Goal: Task Accomplishment & Management: Complete application form

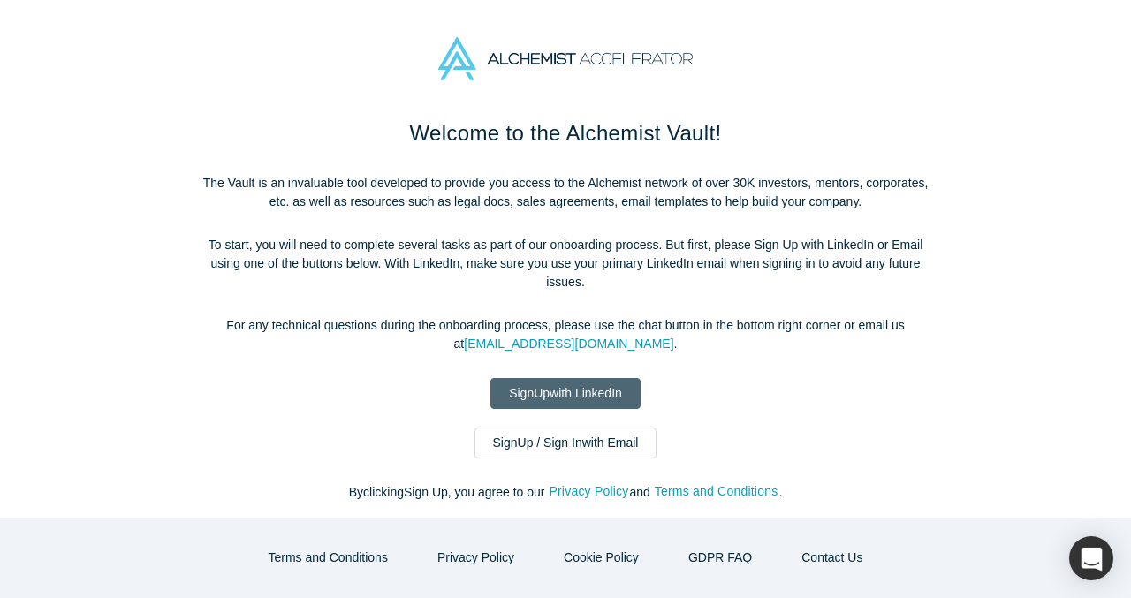
click at [565, 393] on link "Sign Up with LinkedIn" at bounding box center [566, 393] width 150 height 31
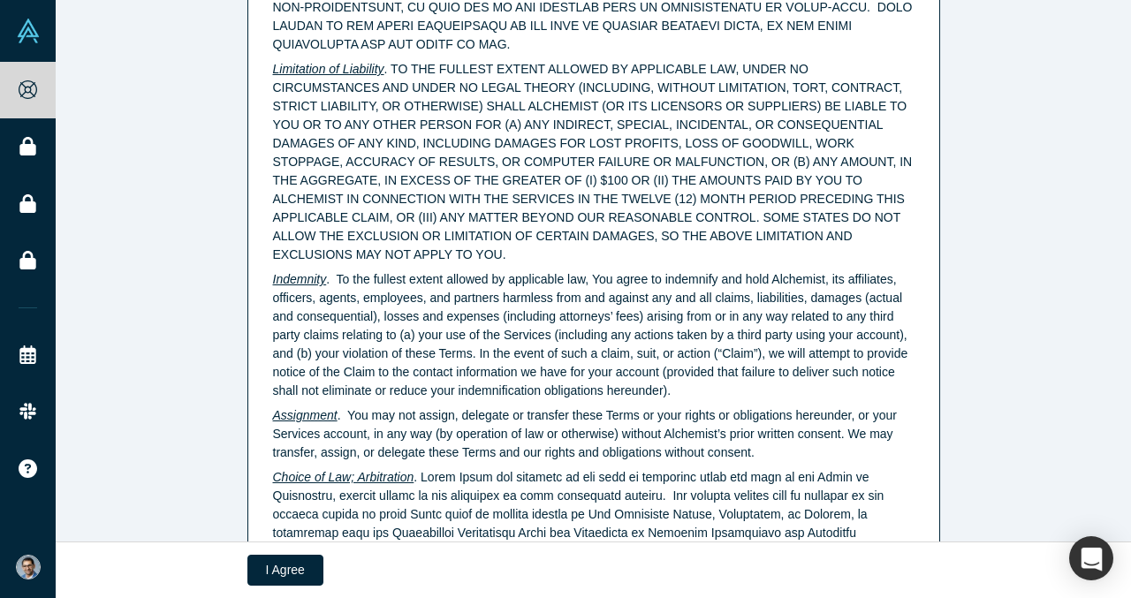
scroll to position [4571, 0]
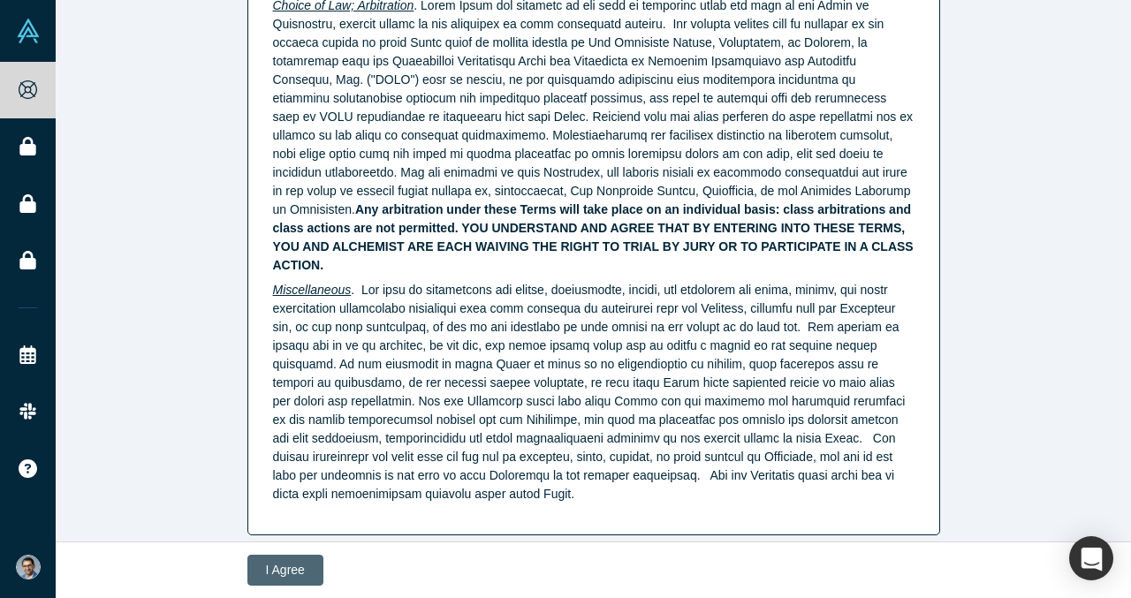
click at [273, 576] on button "I Agree" at bounding box center [285, 570] width 76 height 31
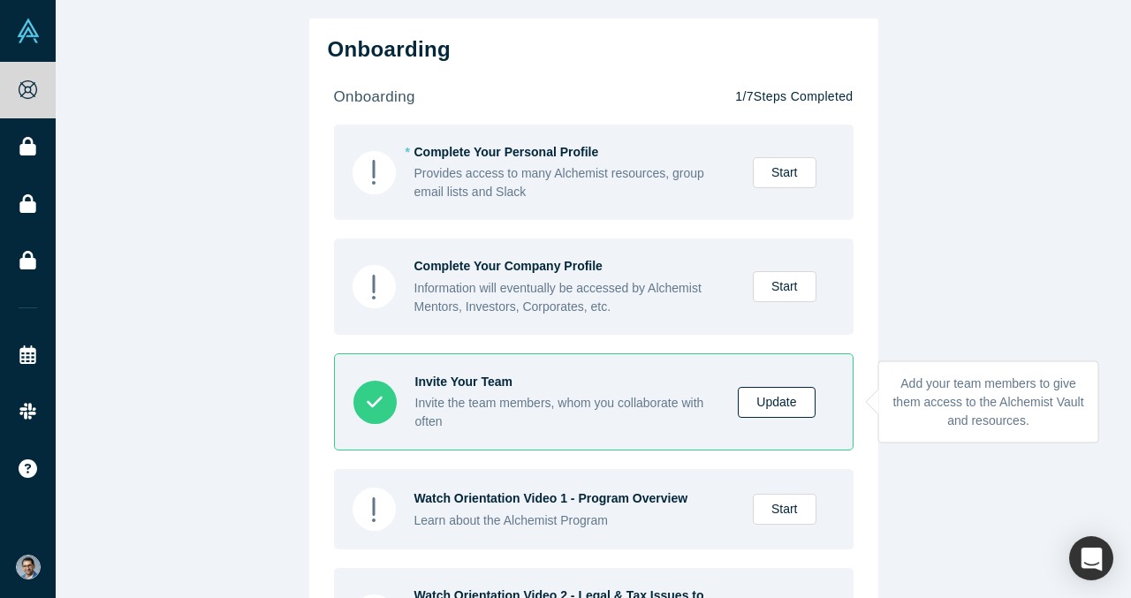
click at [786, 408] on link "Update" at bounding box center [776, 402] width 77 height 31
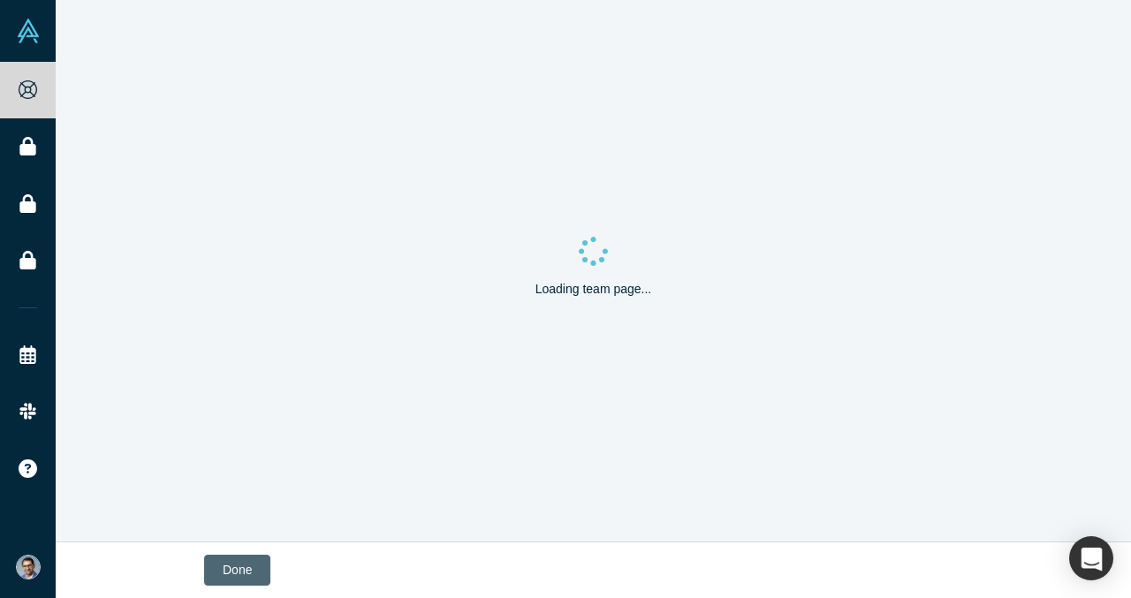
click at [247, 579] on button "Done" at bounding box center [237, 570] width 66 height 31
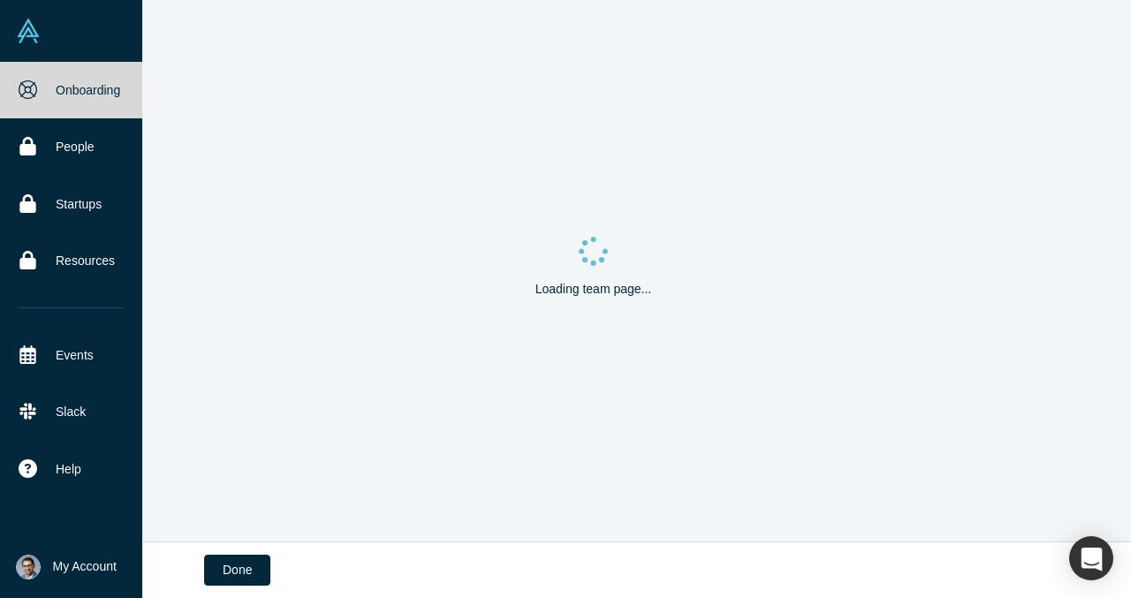
click at [42, 48] on link at bounding box center [71, 31] width 142 height 62
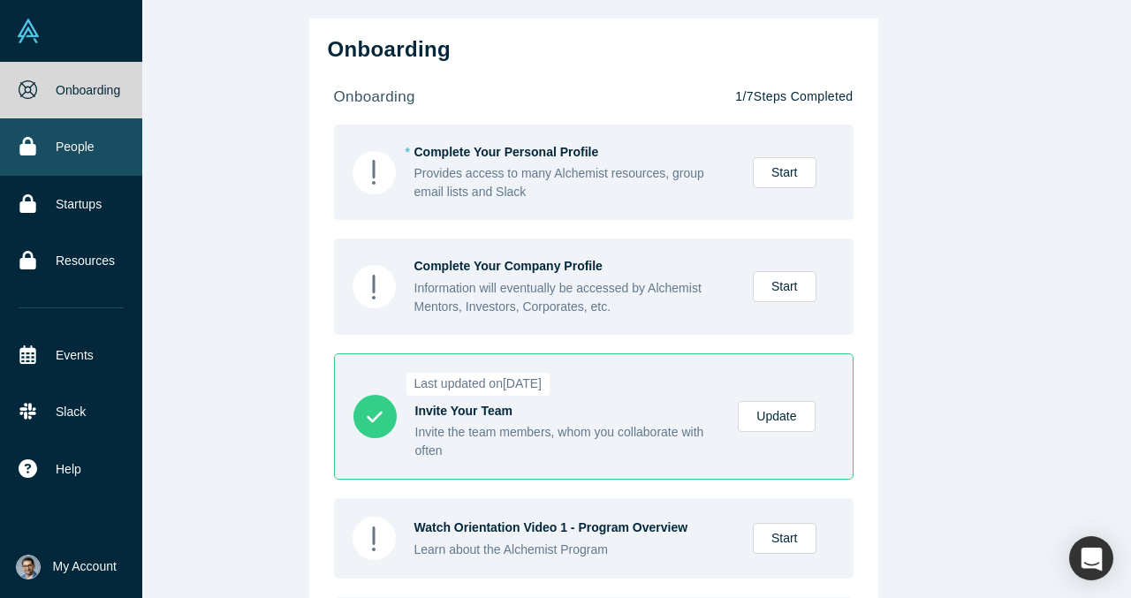
click at [77, 149] on link "People" at bounding box center [71, 146] width 142 height 57
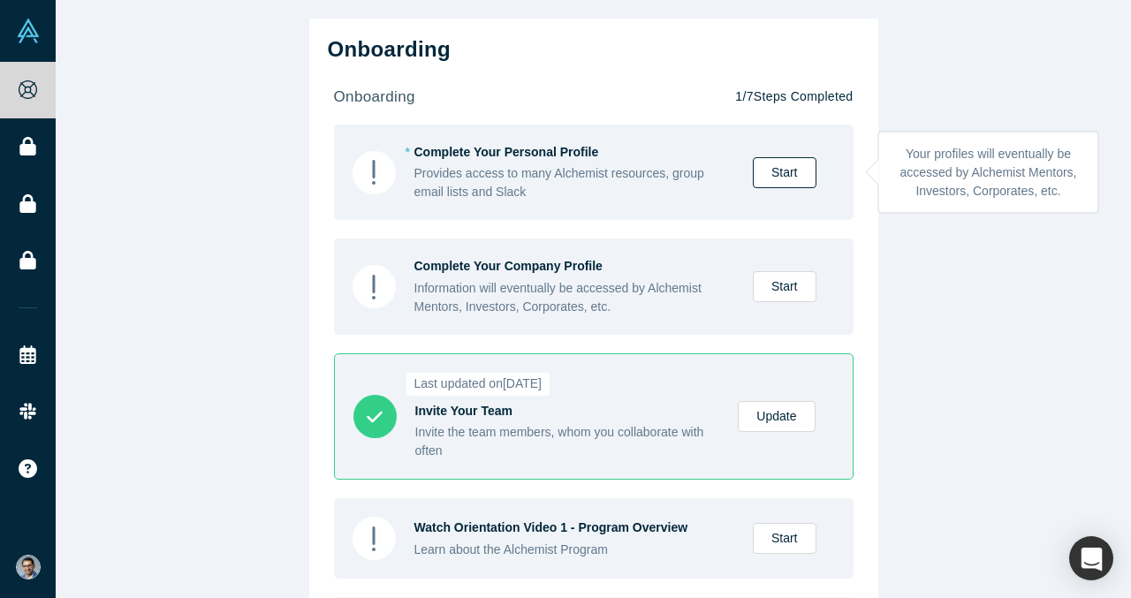
click at [784, 175] on link "Start" at bounding box center [785, 172] width 64 height 31
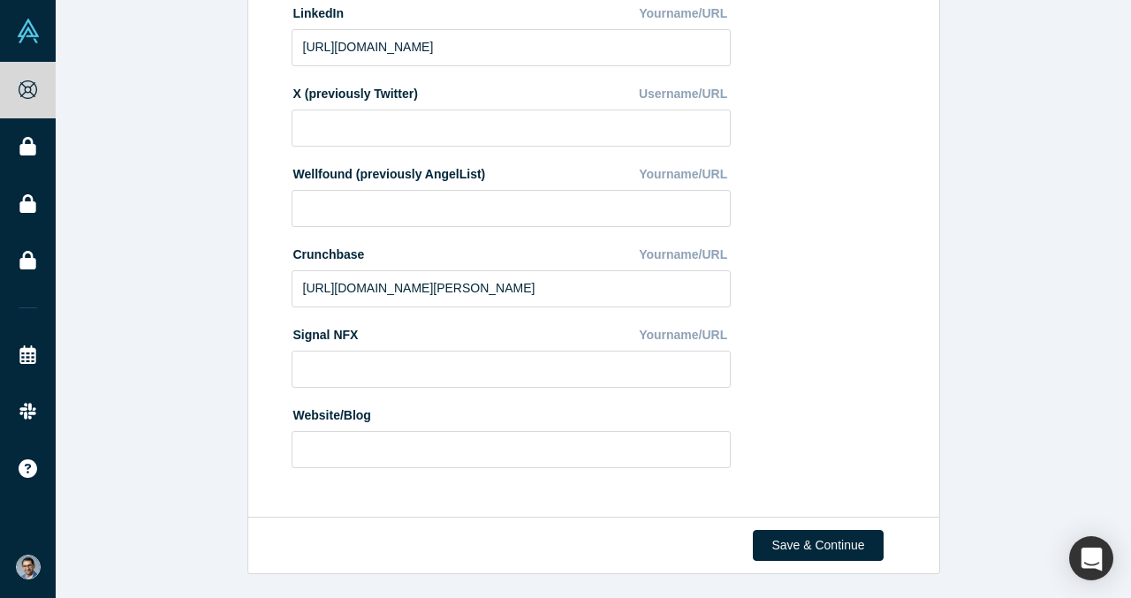
scroll to position [645, 0]
click at [823, 550] on button "Save & Continue" at bounding box center [818, 544] width 130 height 31
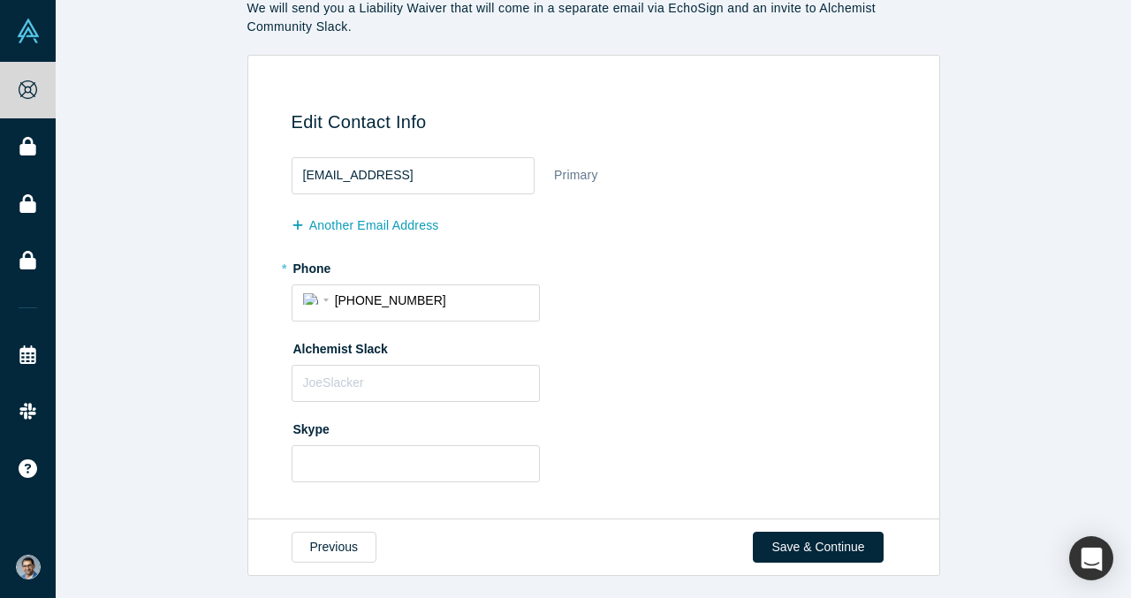
scroll to position [91, 0]
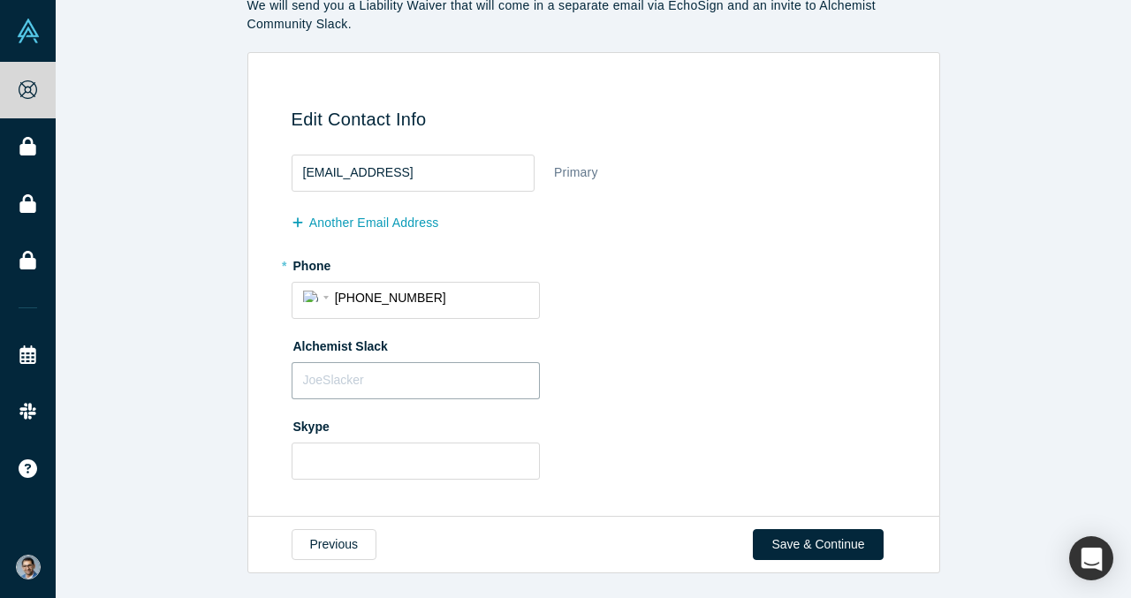
click at [474, 391] on input "text" at bounding box center [416, 380] width 248 height 37
type input "v"
click at [815, 540] on button "Save & Continue" at bounding box center [818, 544] width 130 height 31
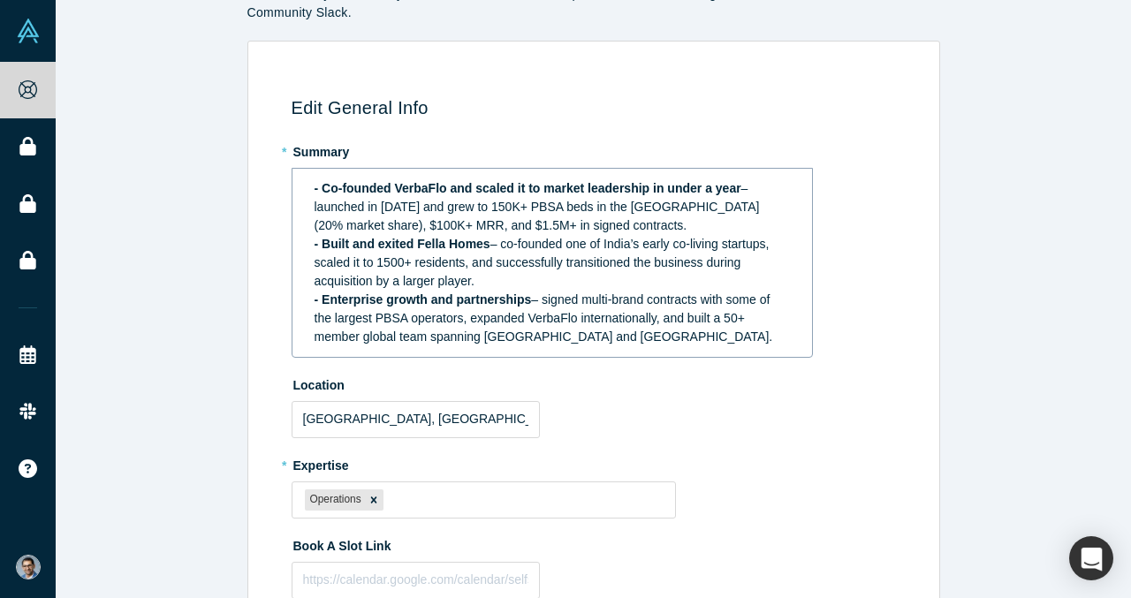
scroll to position [222, 0]
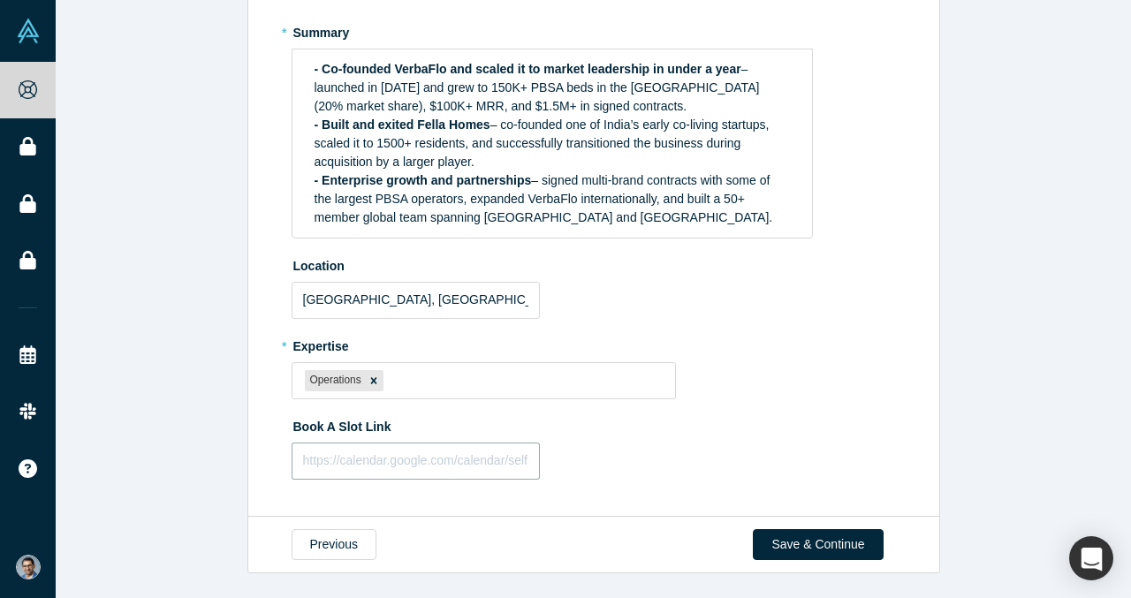
click at [516, 457] on input "text" at bounding box center [416, 461] width 248 height 37
paste input "https://calendly.com/vp-verbaflo"
type input "https://calendly.com/vp-verbaflo"
click at [818, 539] on button "Save & Continue" at bounding box center [818, 544] width 130 height 31
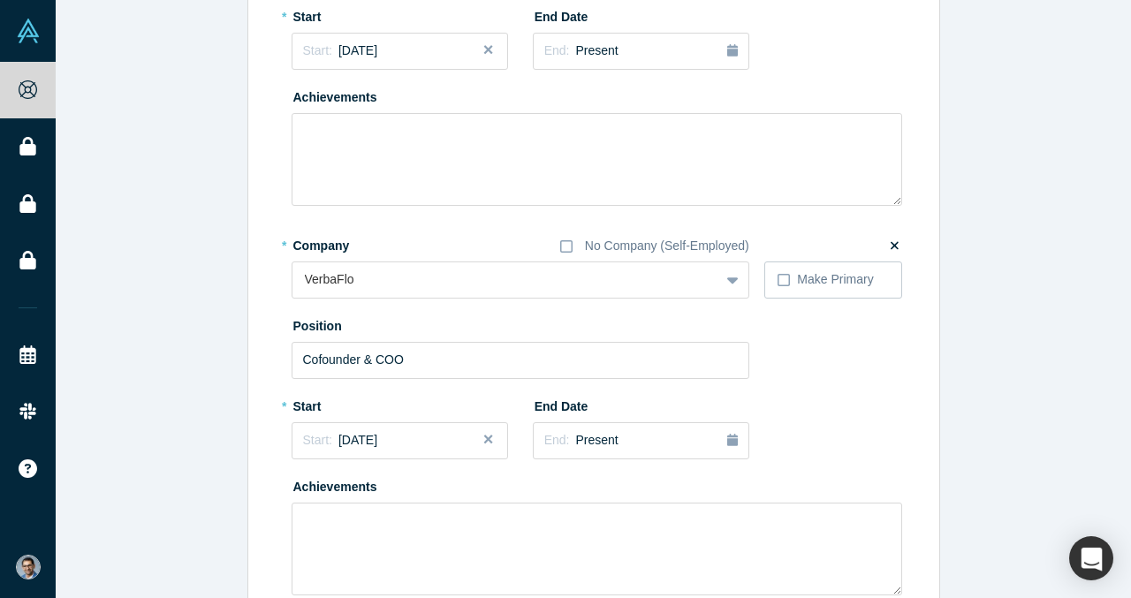
scroll to position [327, 0]
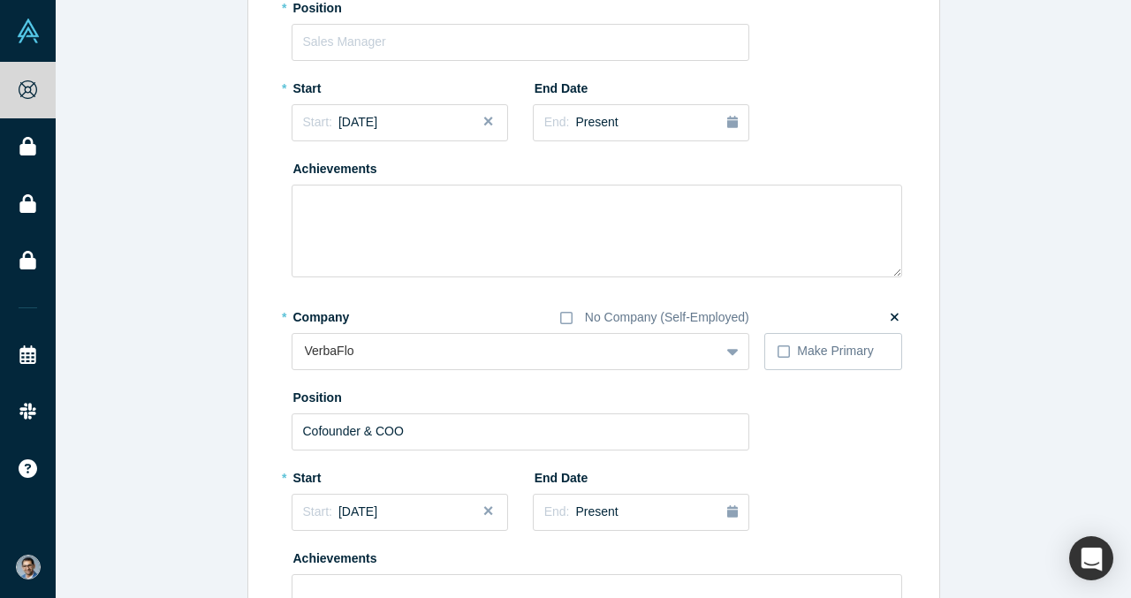
click at [491, 126] on button "Close" at bounding box center [495, 122] width 27 height 37
click at [438, 118] on div "Start: ..." at bounding box center [400, 122] width 192 height 19
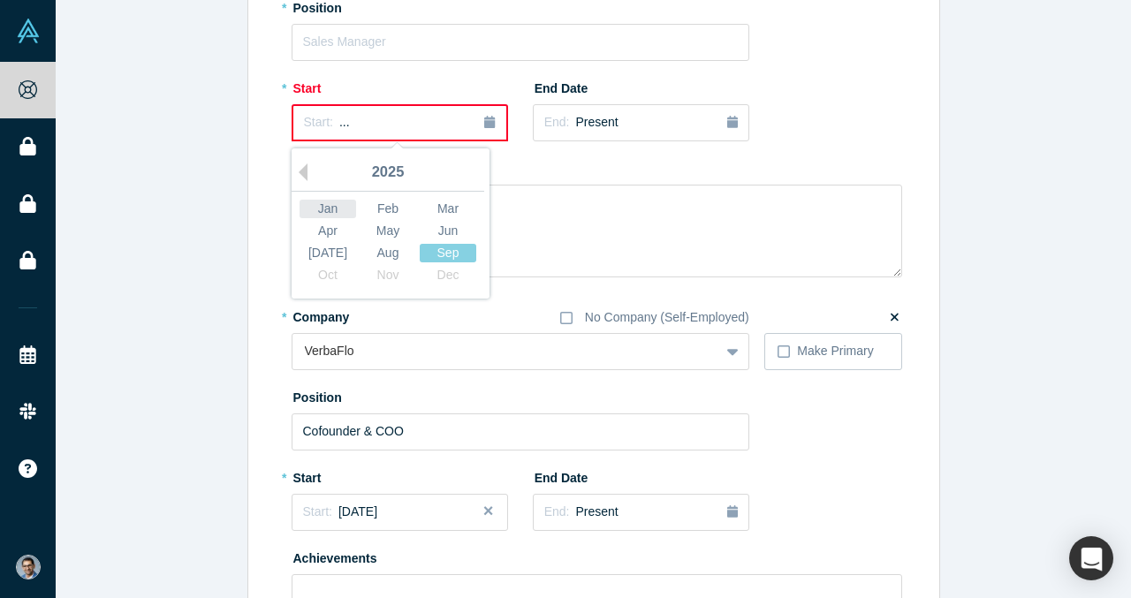
click at [338, 207] on div "Jan" at bounding box center [328, 209] width 57 height 19
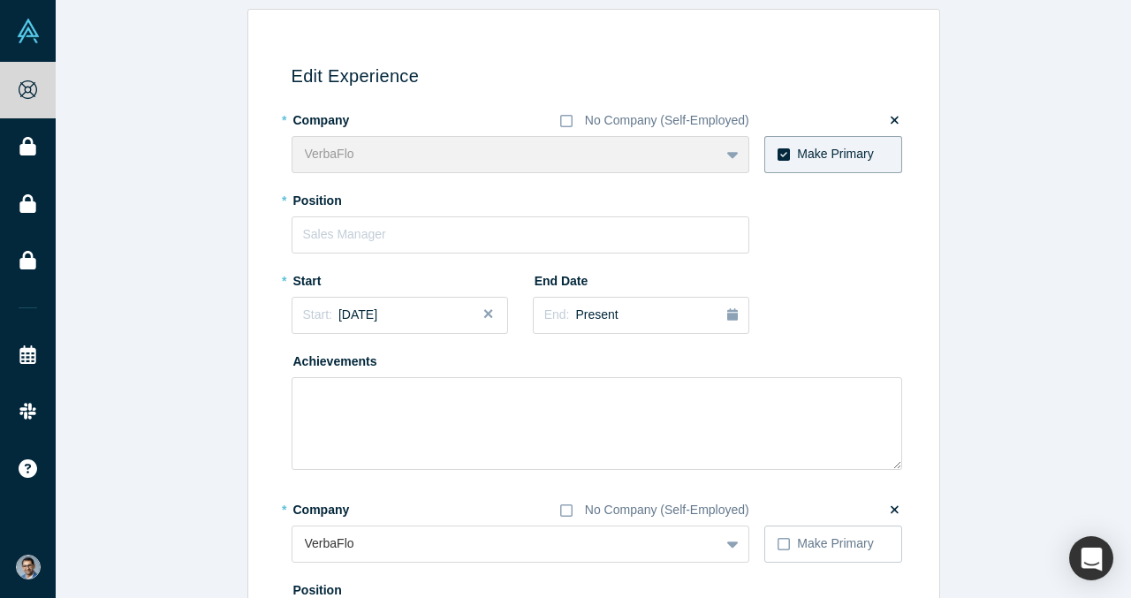
scroll to position [132, 0]
click at [487, 316] on button "Close" at bounding box center [495, 318] width 27 height 37
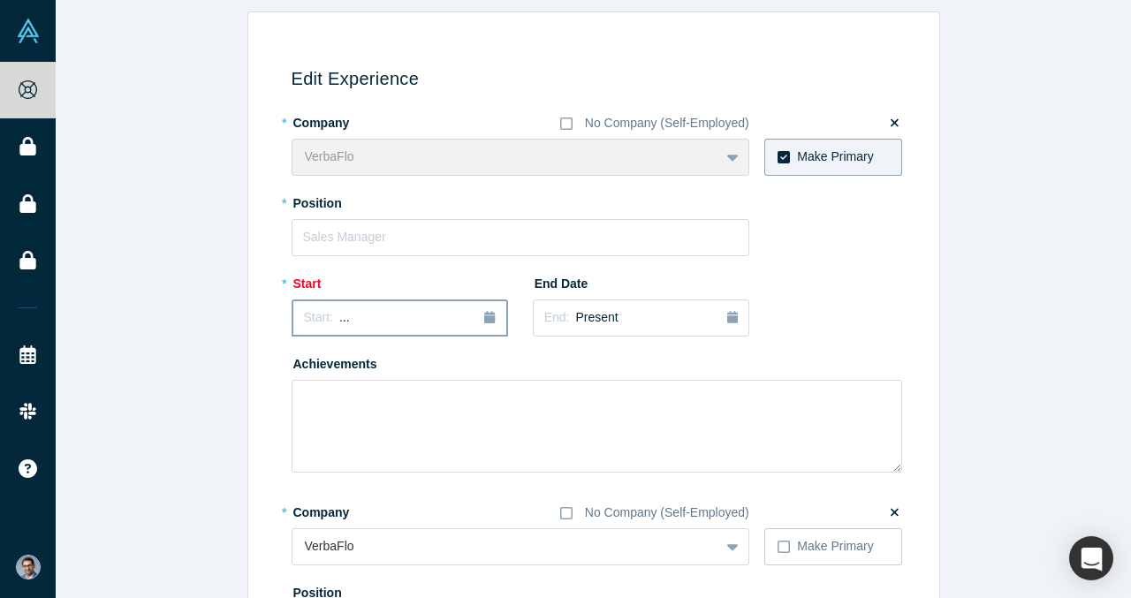
click at [452, 318] on div "Start: ..." at bounding box center [400, 317] width 192 height 19
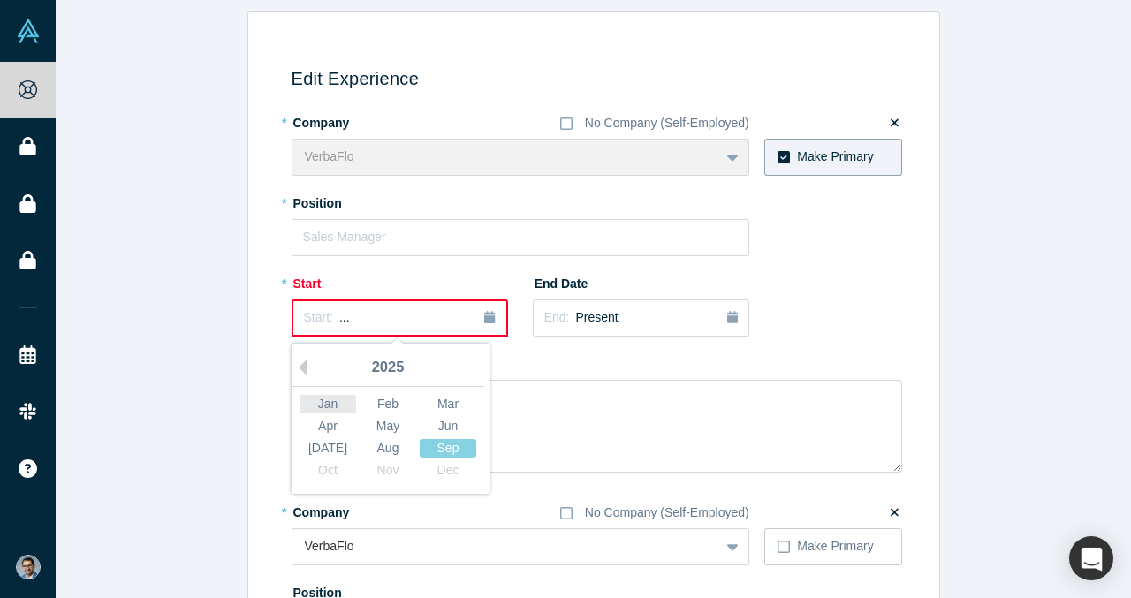
click at [336, 398] on div "Jan" at bounding box center [328, 404] width 57 height 19
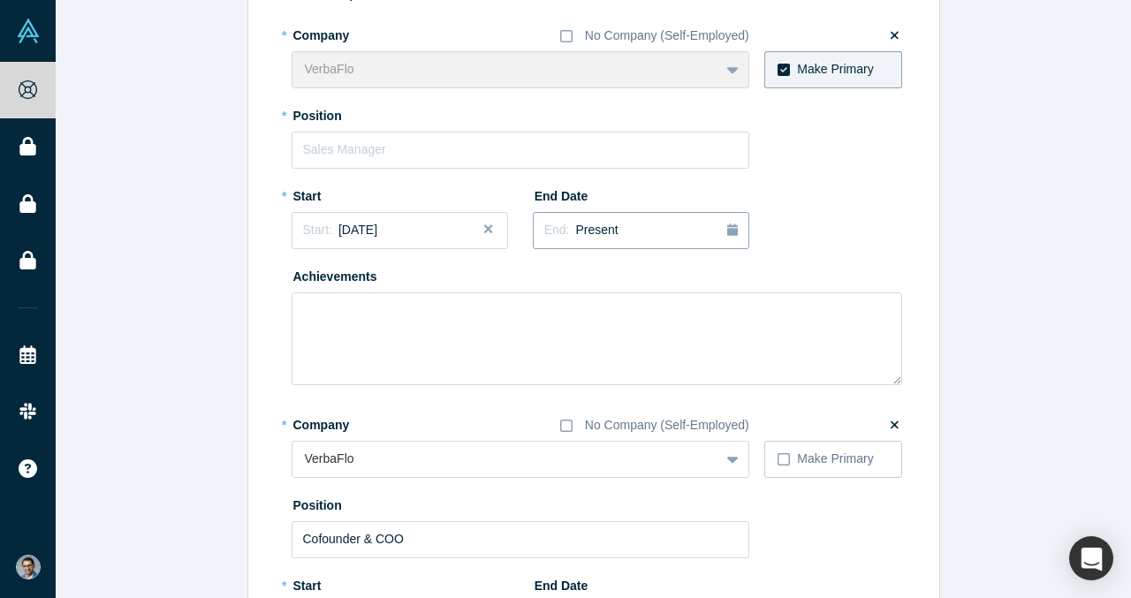
scroll to position [237, 0]
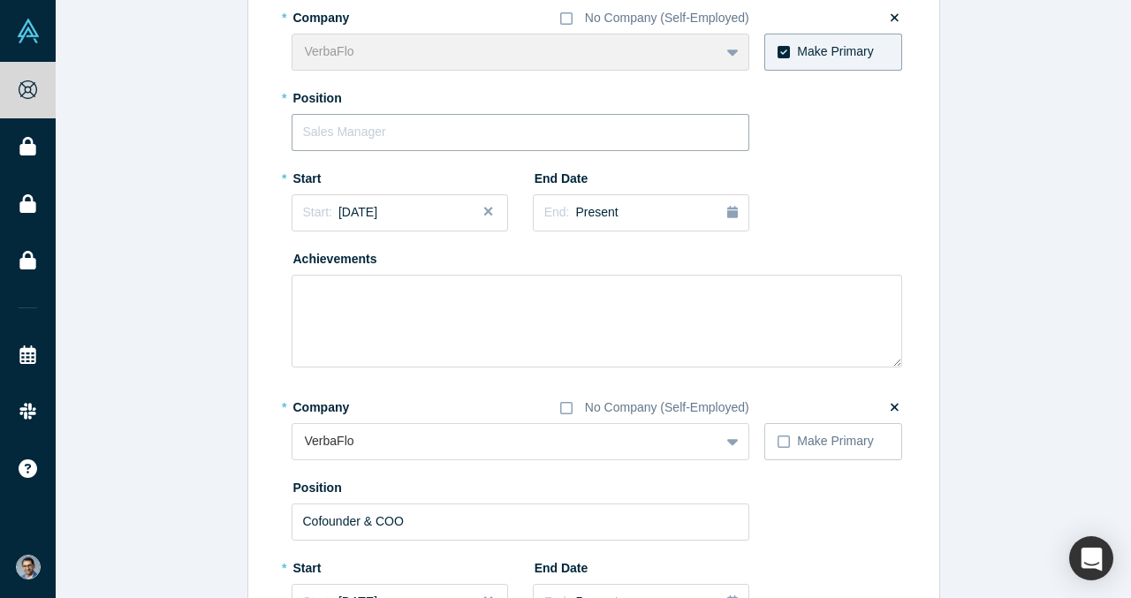
click at [562, 129] on input "text" at bounding box center [521, 132] width 458 height 37
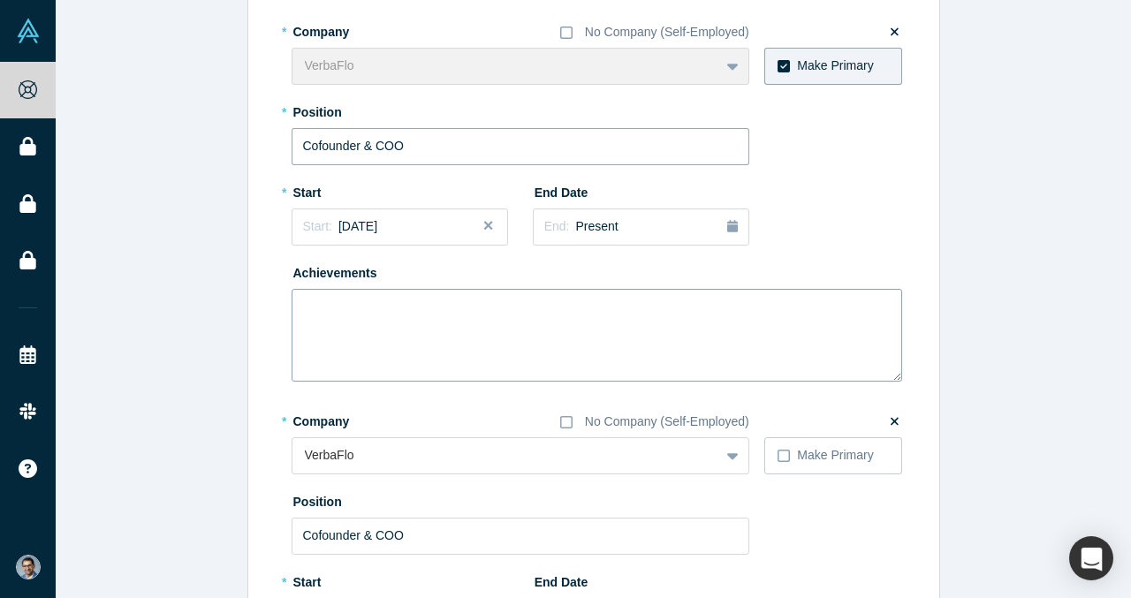
scroll to position [256, 0]
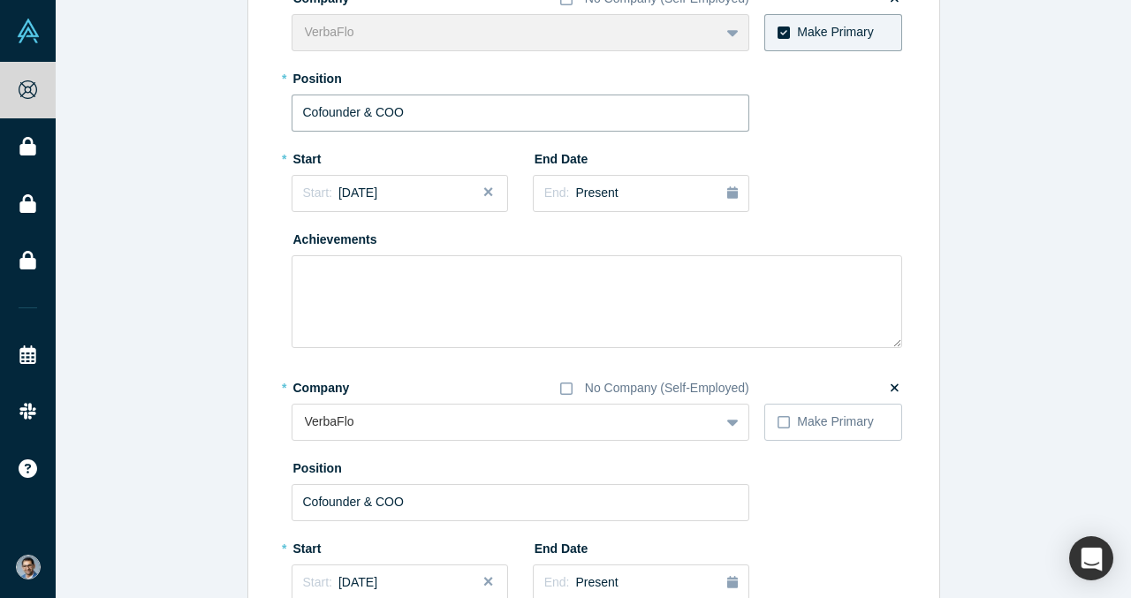
type input "Cofounder & COO"
click at [896, 386] on icon at bounding box center [895, 388] width 8 height 8
click at [0, 0] on input "checkbox" at bounding box center [0, 0] width 0 height 0
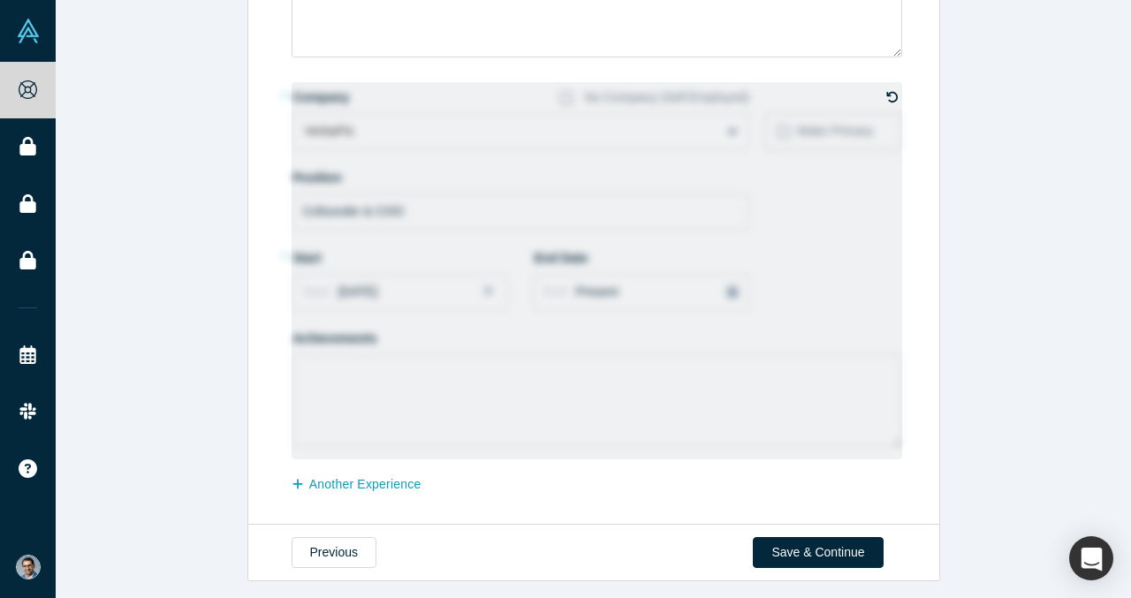
scroll to position [555, 0]
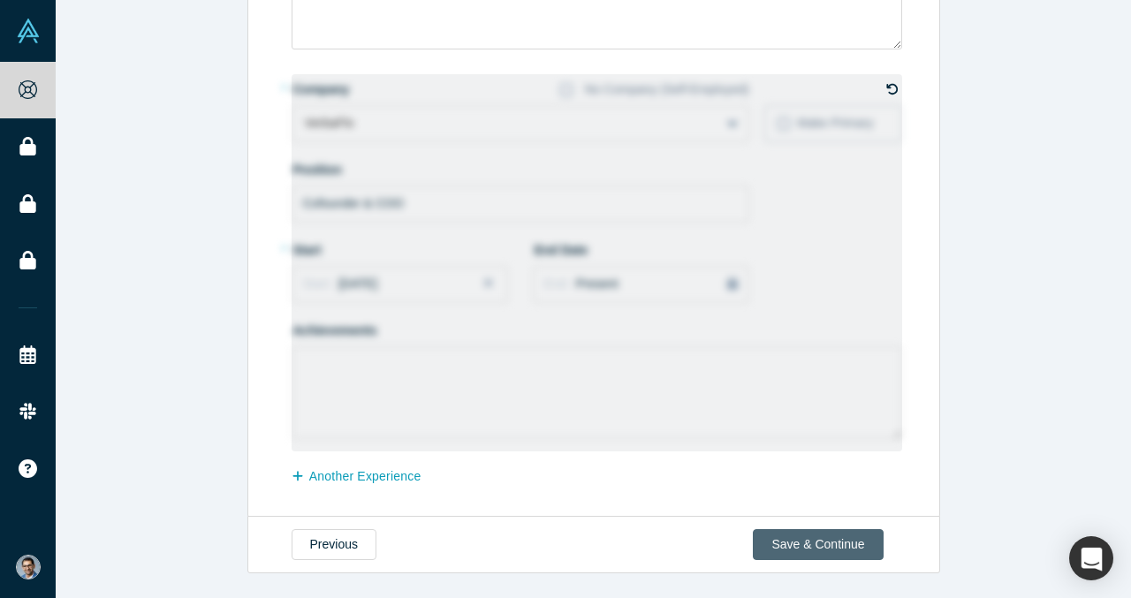
click at [844, 541] on button "Save & Continue" at bounding box center [818, 544] width 130 height 31
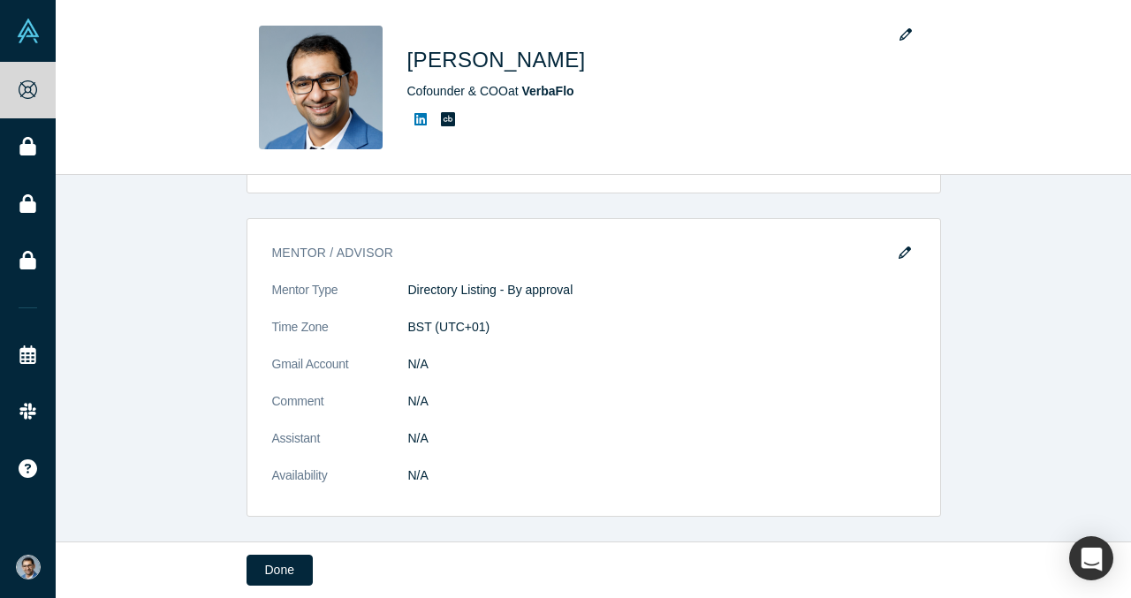
scroll to position [947, 0]
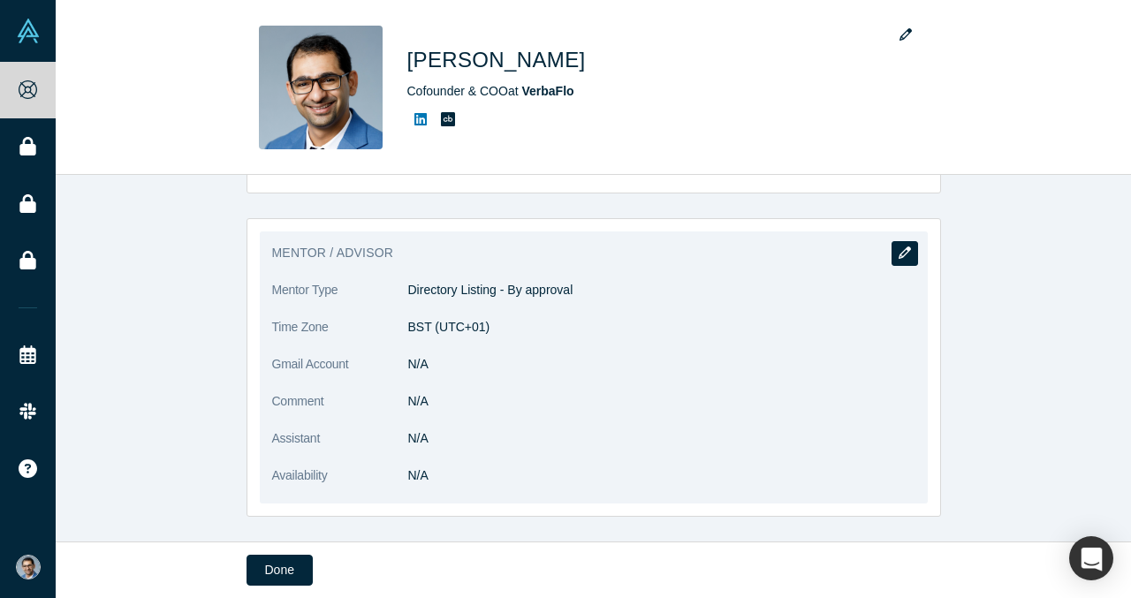
click at [907, 247] on icon "button" at bounding box center [905, 253] width 12 height 12
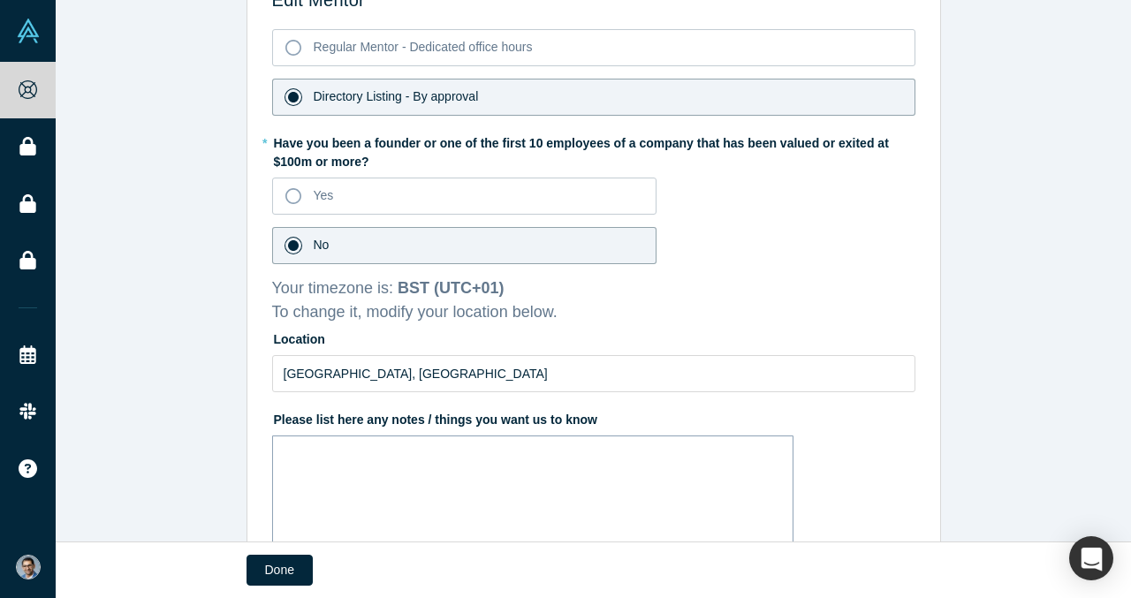
scroll to position [0, 0]
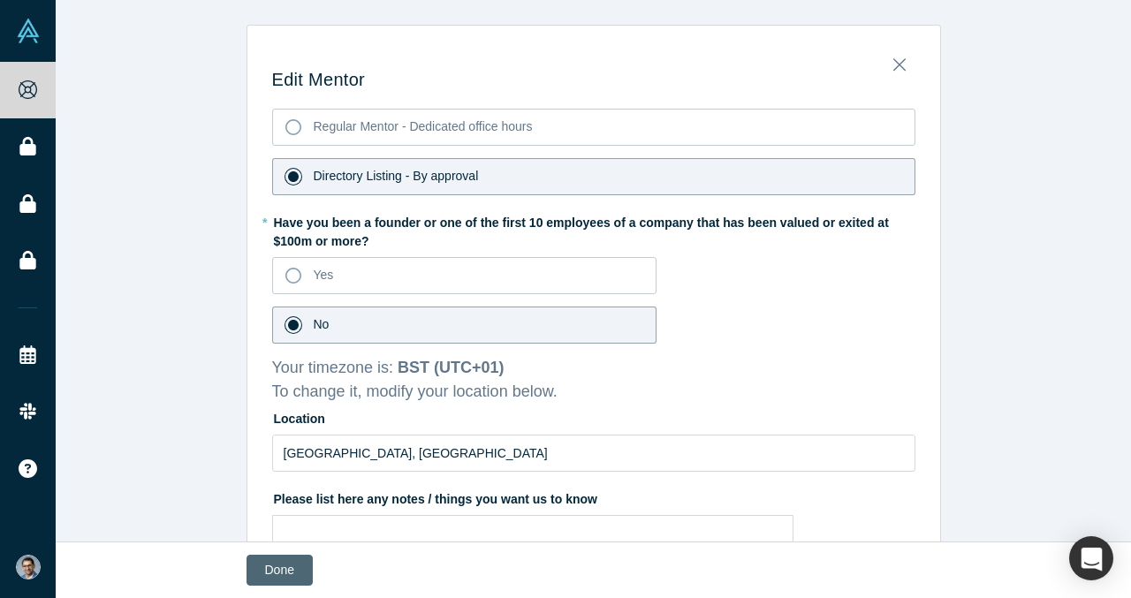
click at [270, 574] on button "Done" at bounding box center [280, 570] width 66 height 31
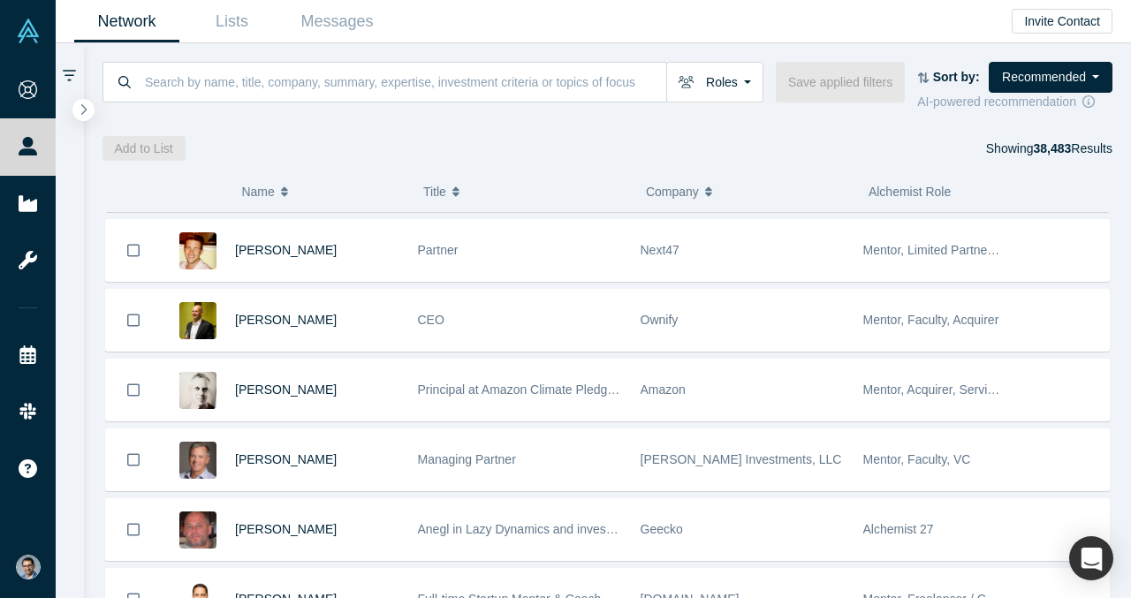
scroll to position [1039, 0]
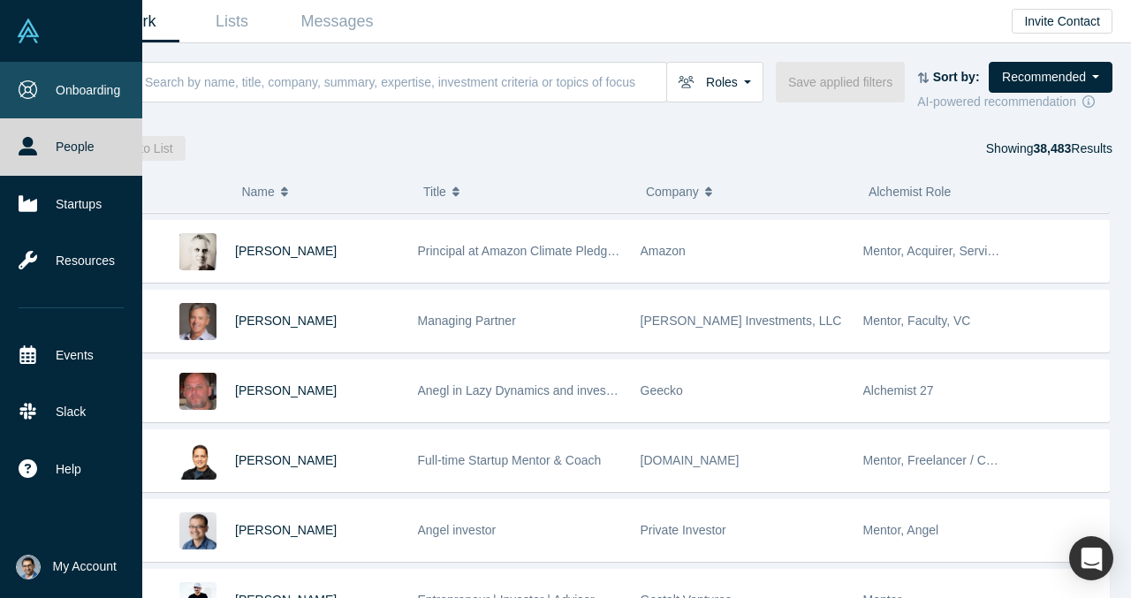
click at [34, 87] on icon at bounding box center [28, 89] width 19 height 19
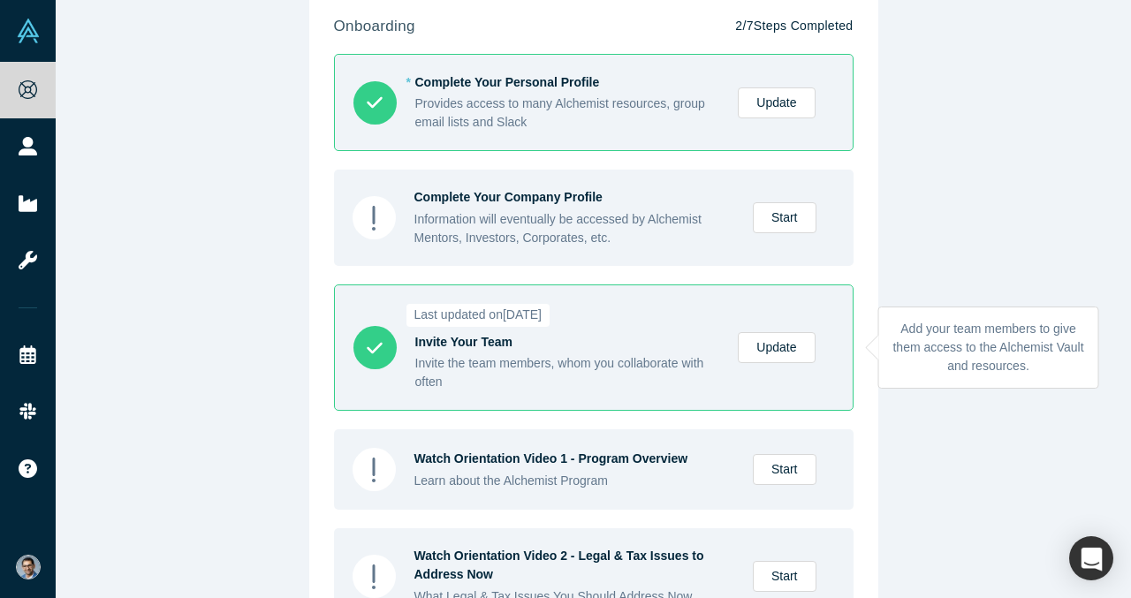
scroll to position [74, 0]
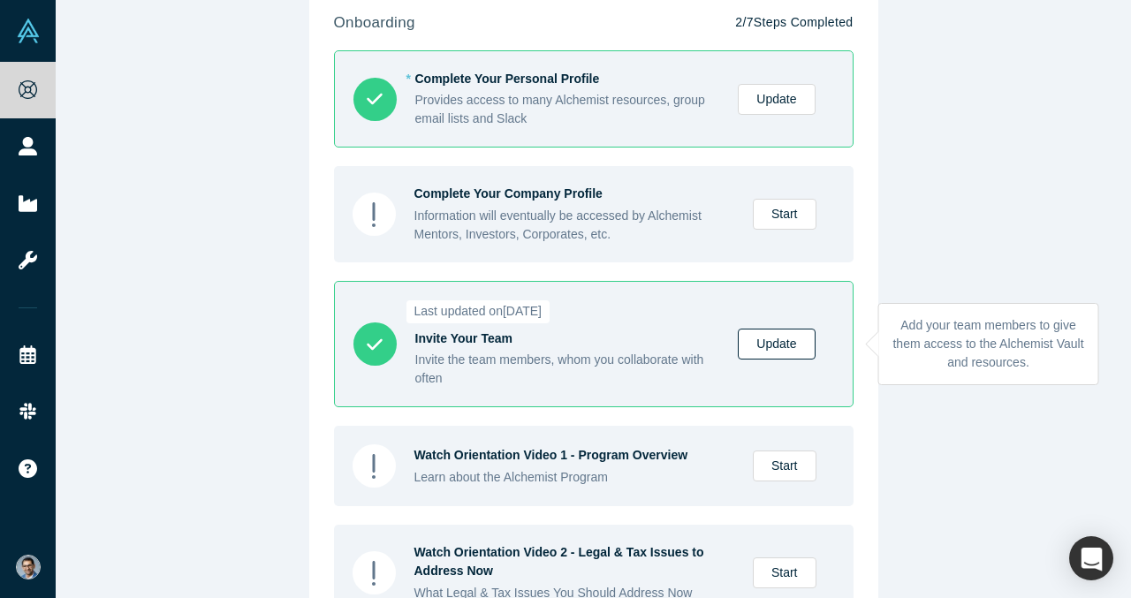
click at [770, 354] on link "Update" at bounding box center [776, 344] width 77 height 31
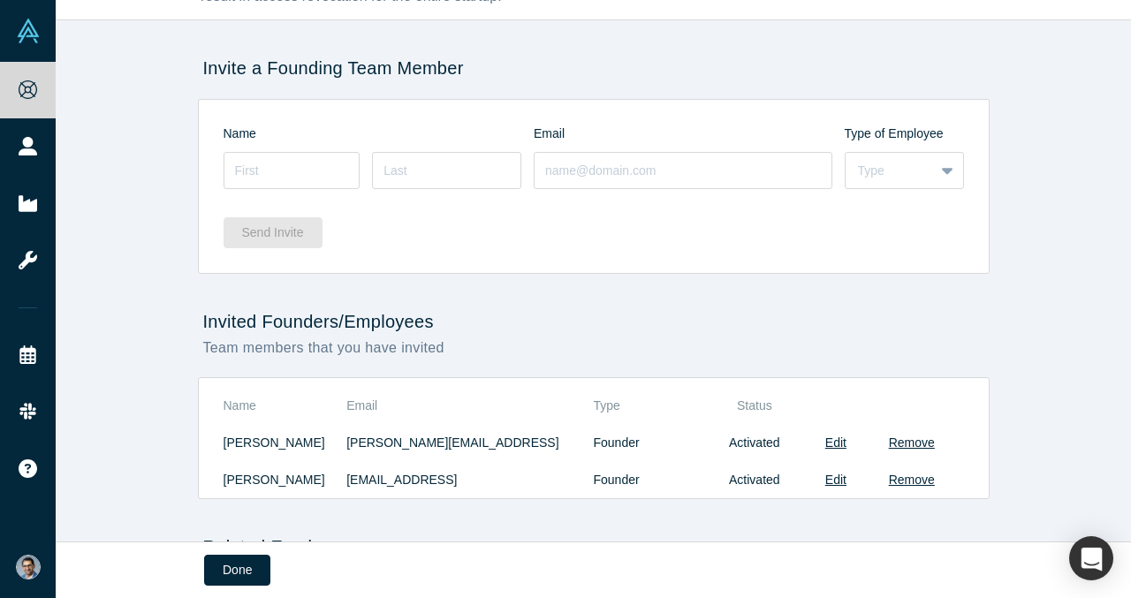
scroll to position [237, 0]
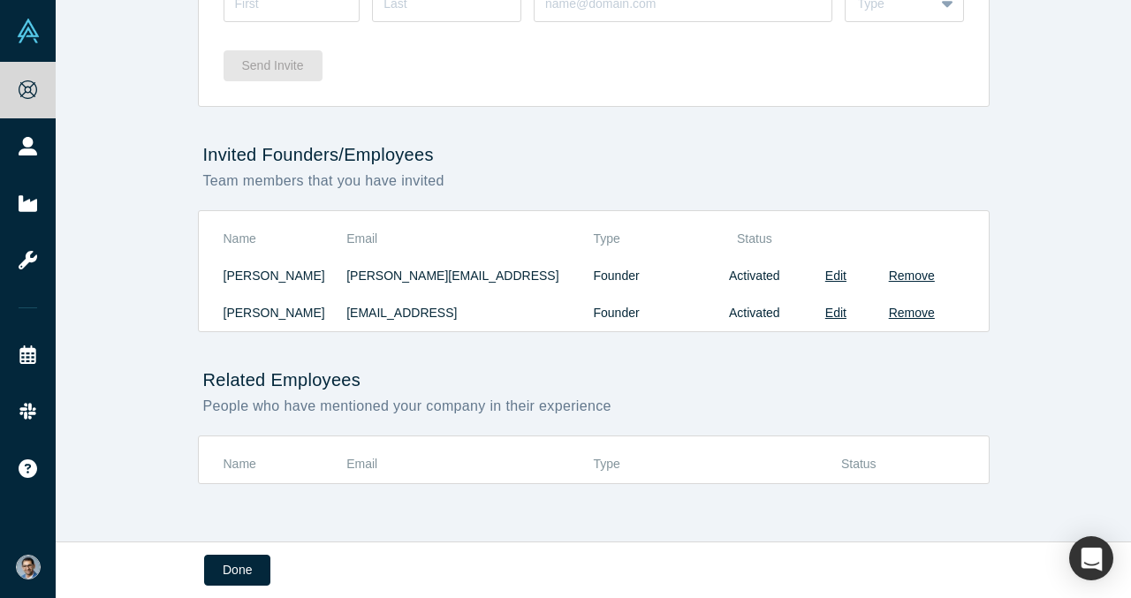
click at [670, 382] on h2 "Related Employees" at bounding box center [594, 379] width 792 height 21
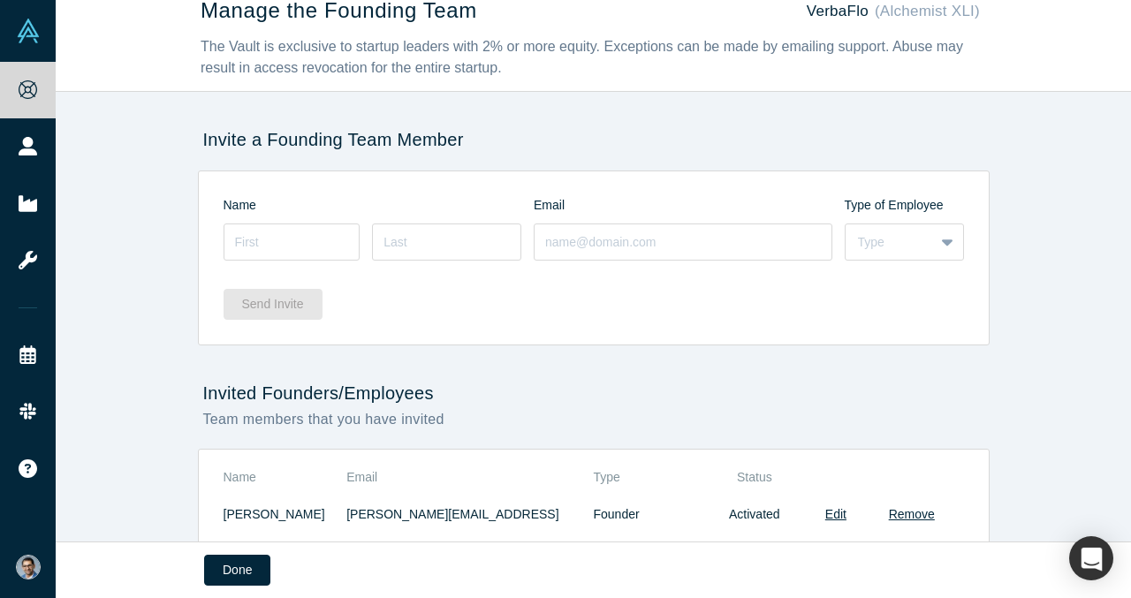
scroll to position [0, 0]
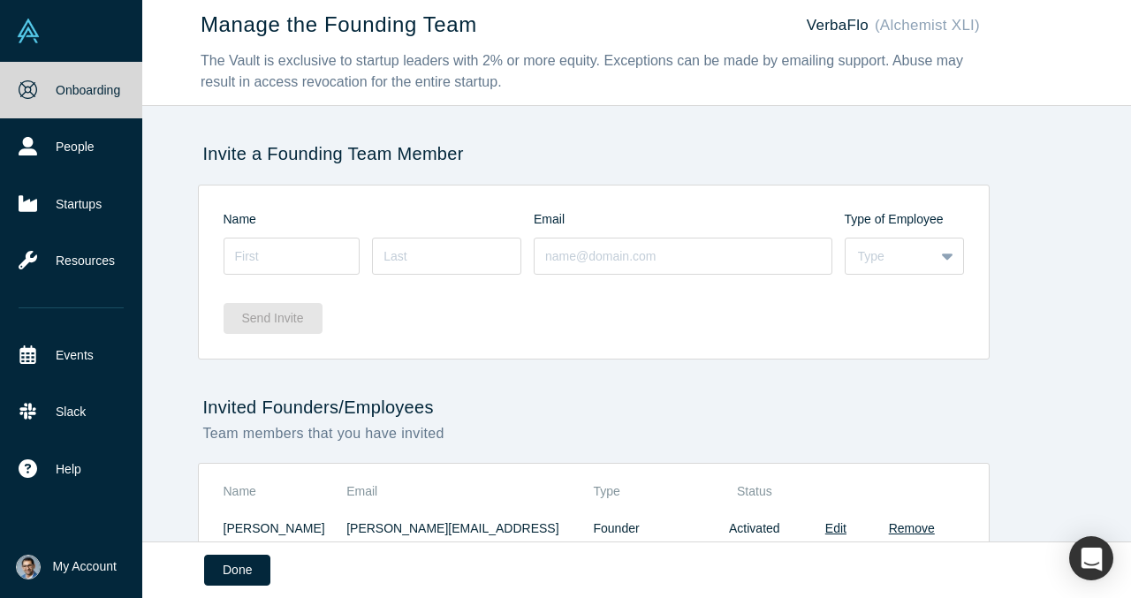
click at [27, 87] on icon at bounding box center [28, 89] width 19 height 19
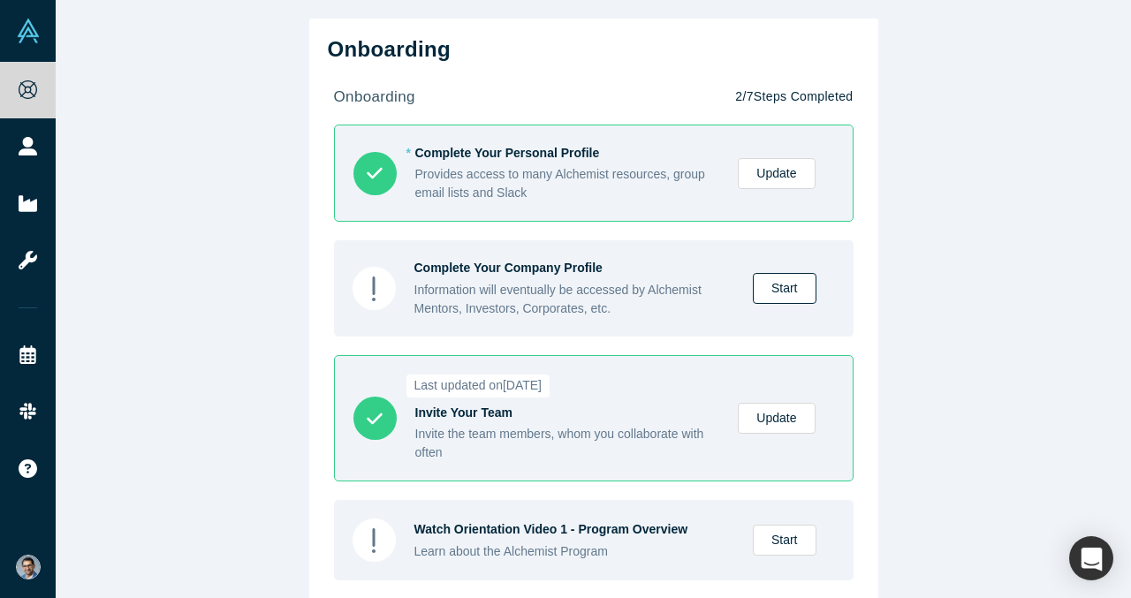
click at [803, 298] on link "Start" at bounding box center [785, 288] width 64 height 31
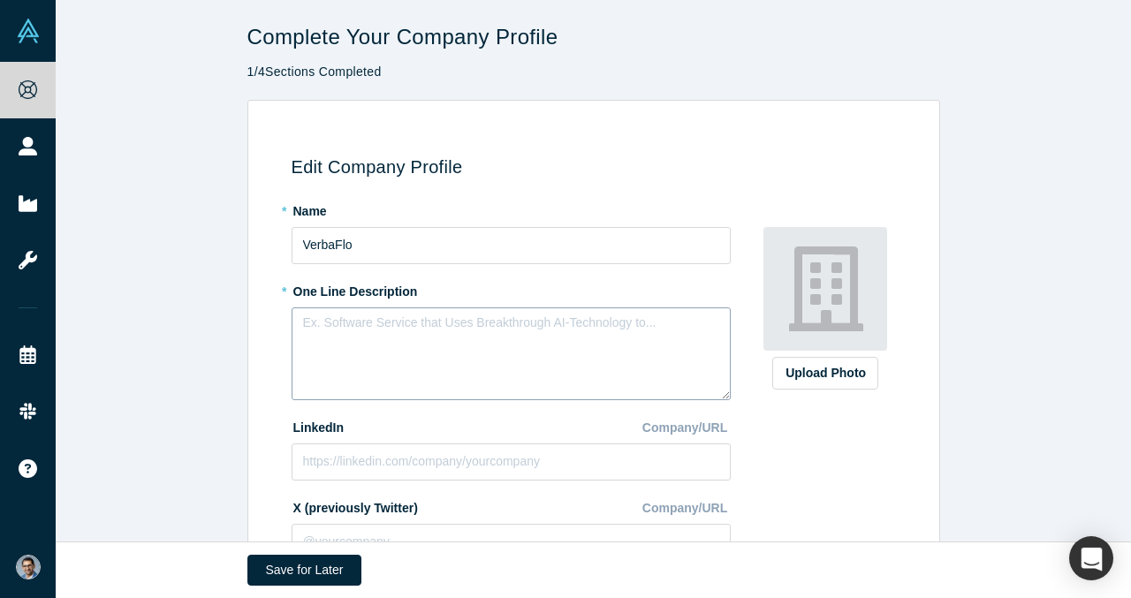
scroll to position [43, 0]
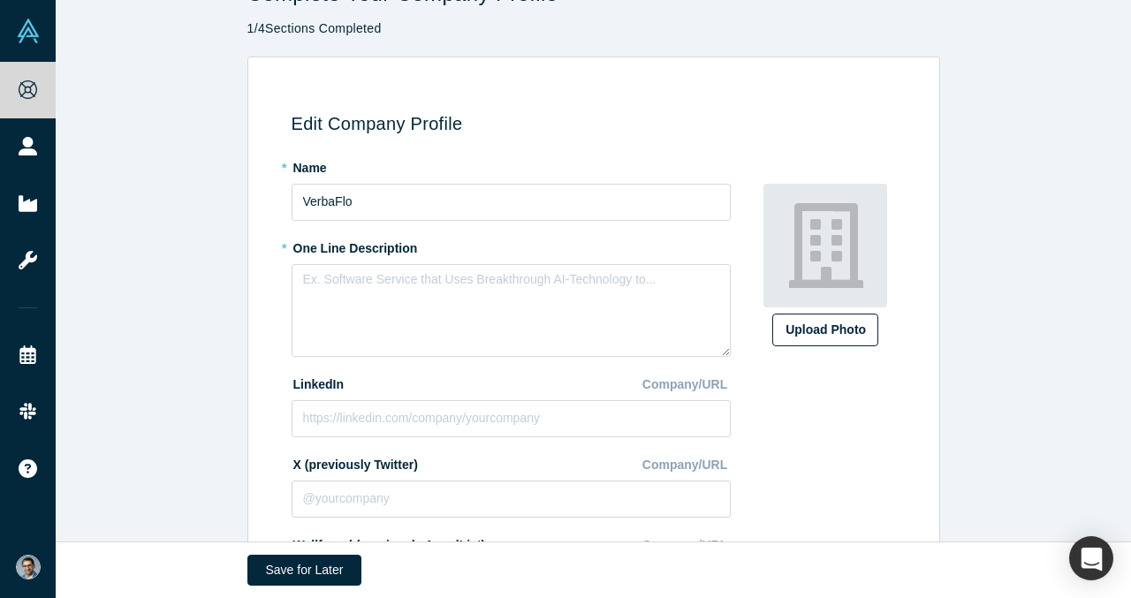
click at [832, 345] on label "Upload Photo" at bounding box center [825, 330] width 106 height 33
click at [0, 0] on input "Upload Photo" at bounding box center [0, 0] width 0 height 0
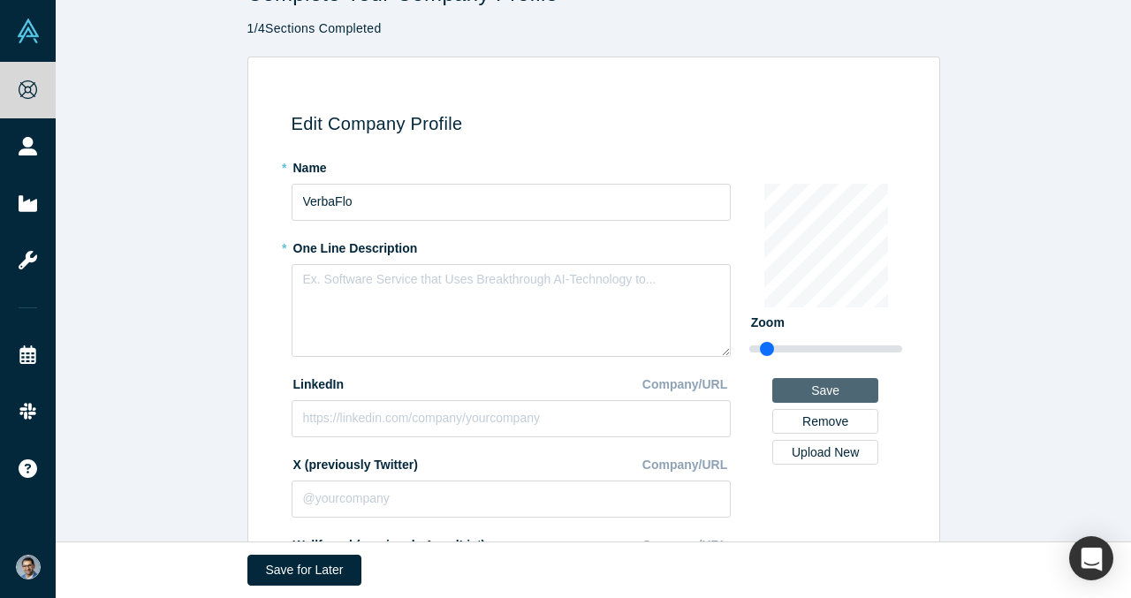
click at [820, 392] on button "Save" at bounding box center [825, 390] width 106 height 25
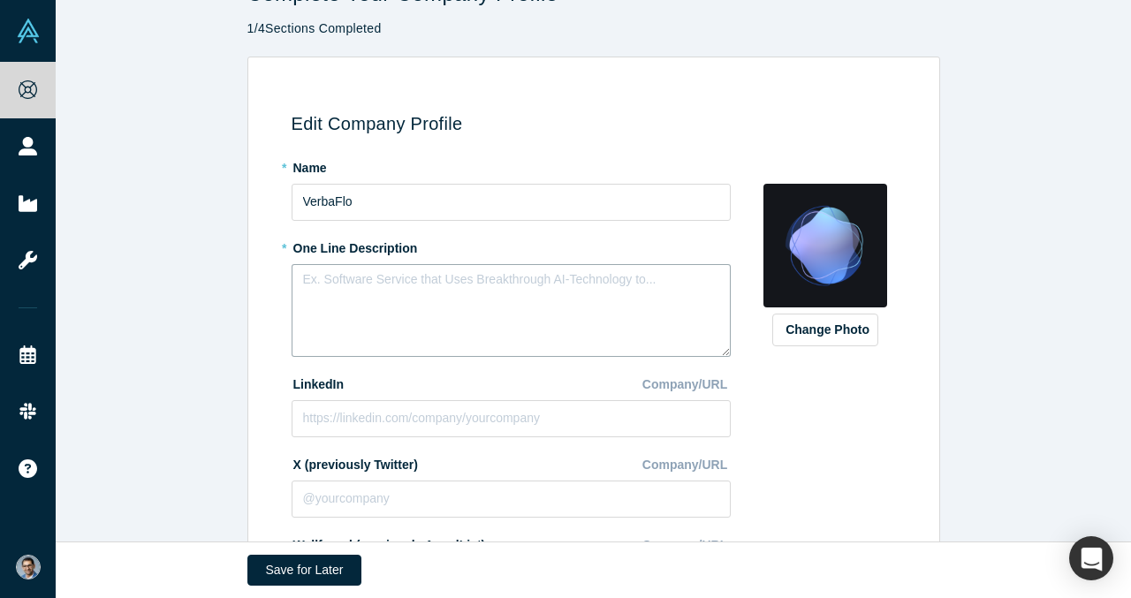
click at [453, 280] on textarea at bounding box center [511, 310] width 439 height 93
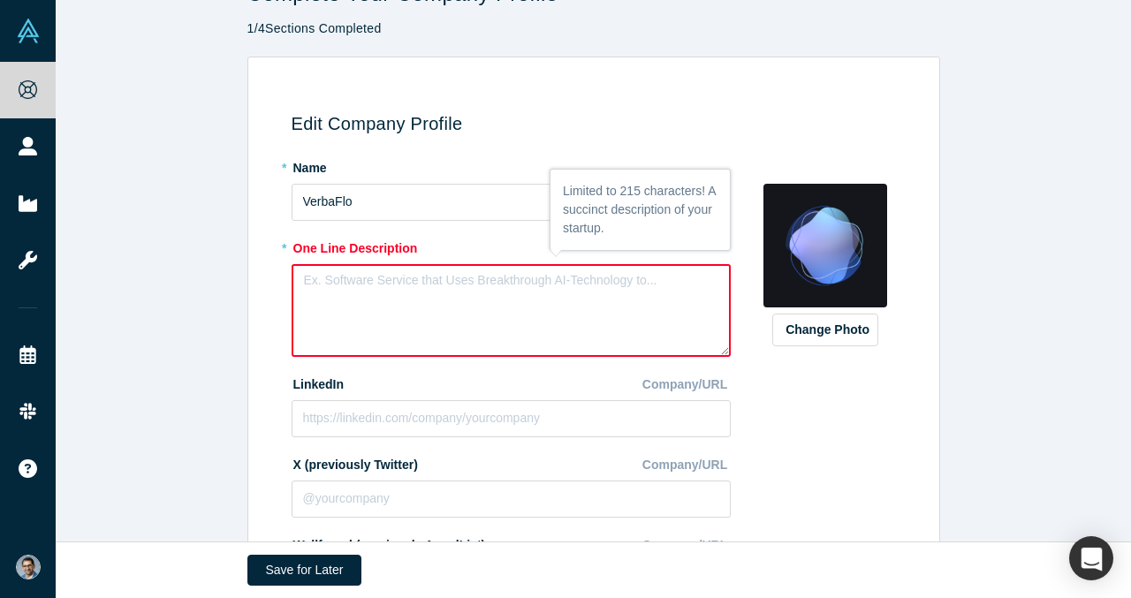
scroll to position [345, 0]
